Goal: Task Accomplishment & Management: Complete application form

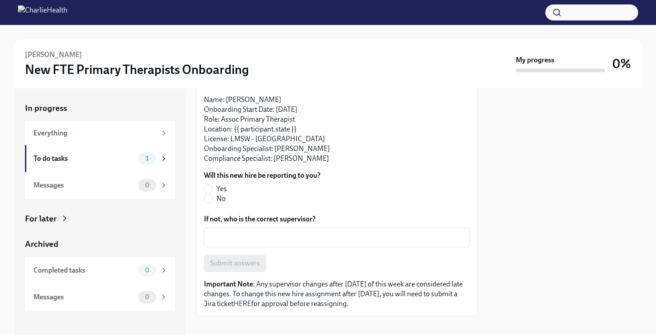
scroll to position [87, 0]
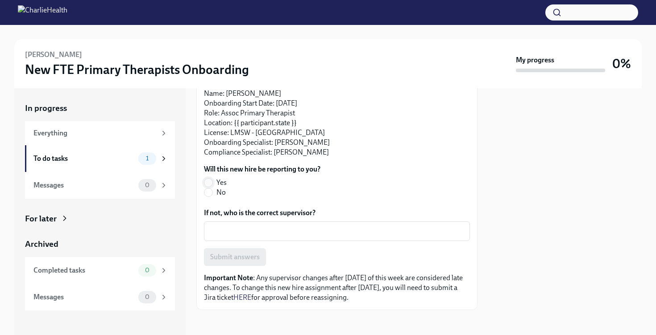
click at [207, 184] on input "Yes" at bounding box center [208, 183] width 8 height 8
radio input "true"
click at [249, 260] on span "Submit answers" at bounding box center [235, 257] width 50 height 9
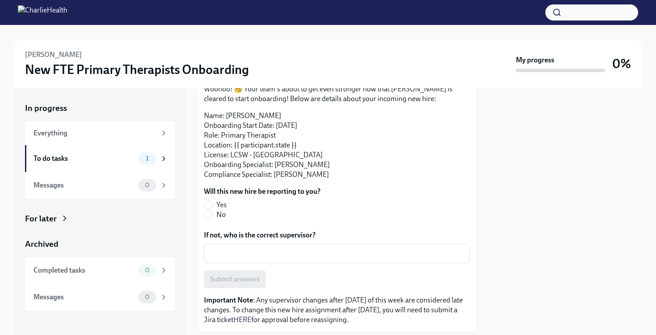
scroll to position [65, 0]
click at [208, 215] on input "No" at bounding box center [208, 215] width 8 height 8
radio input "true"
click at [229, 246] on div "x ​" at bounding box center [337, 254] width 266 height 20
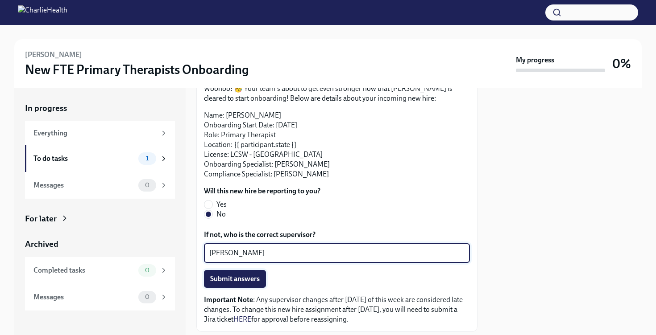
type textarea "Colleen Perseo"
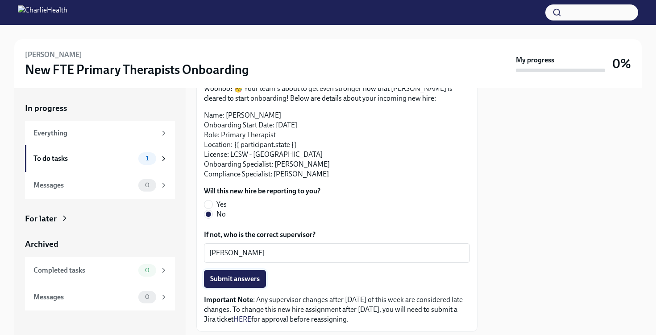
click at [252, 283] on span "Submit answers" at bounding box center [235, 279] width 50 height 9
